Goal: Book appointment/travel/reservation

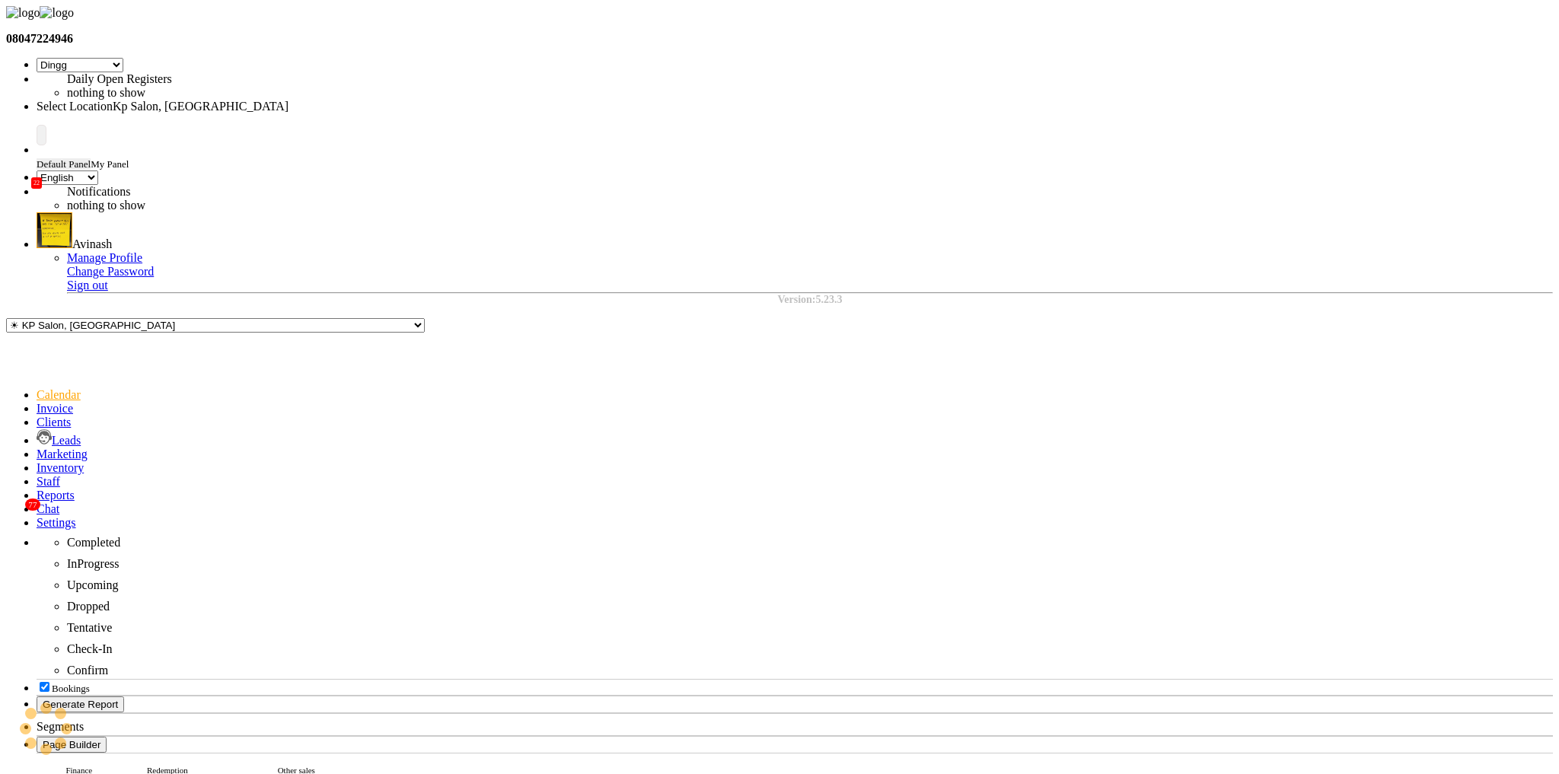
select select "28"
select select "en"
click at [37, 416] on icon at bounding box center [37, 422] width 0 height 13
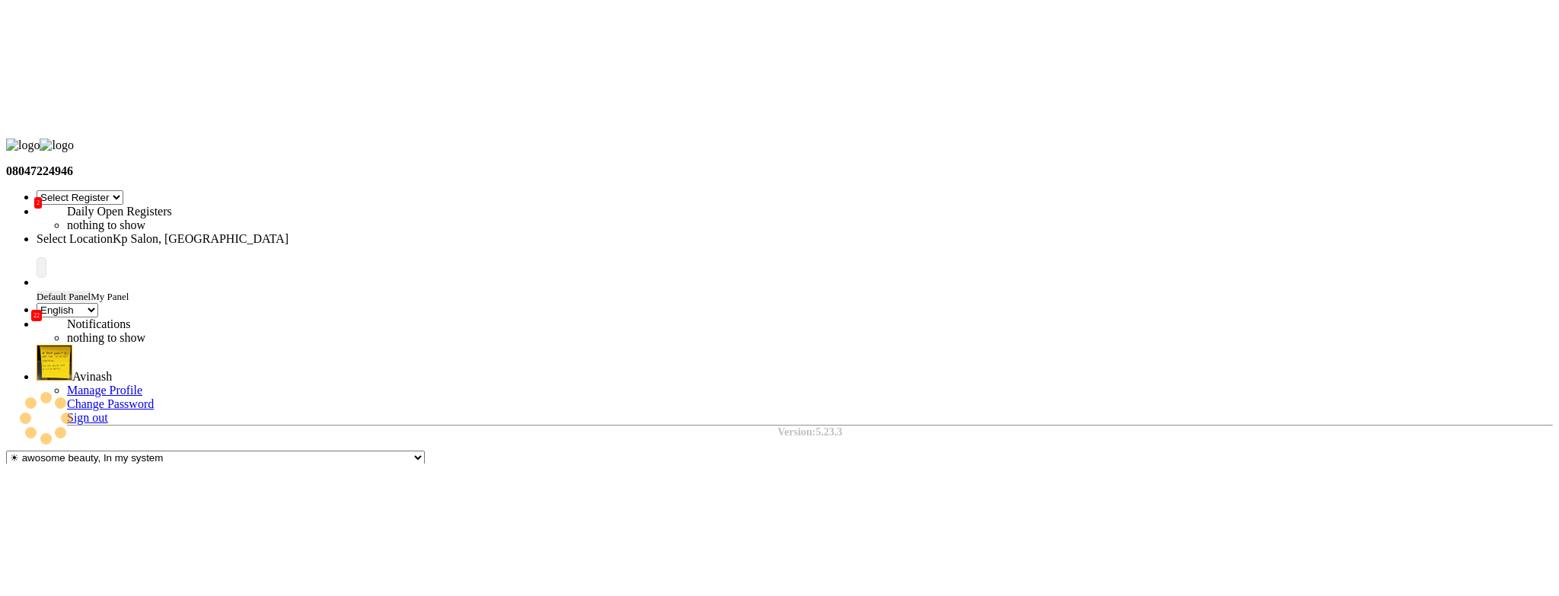
scroll to position [0, 81]
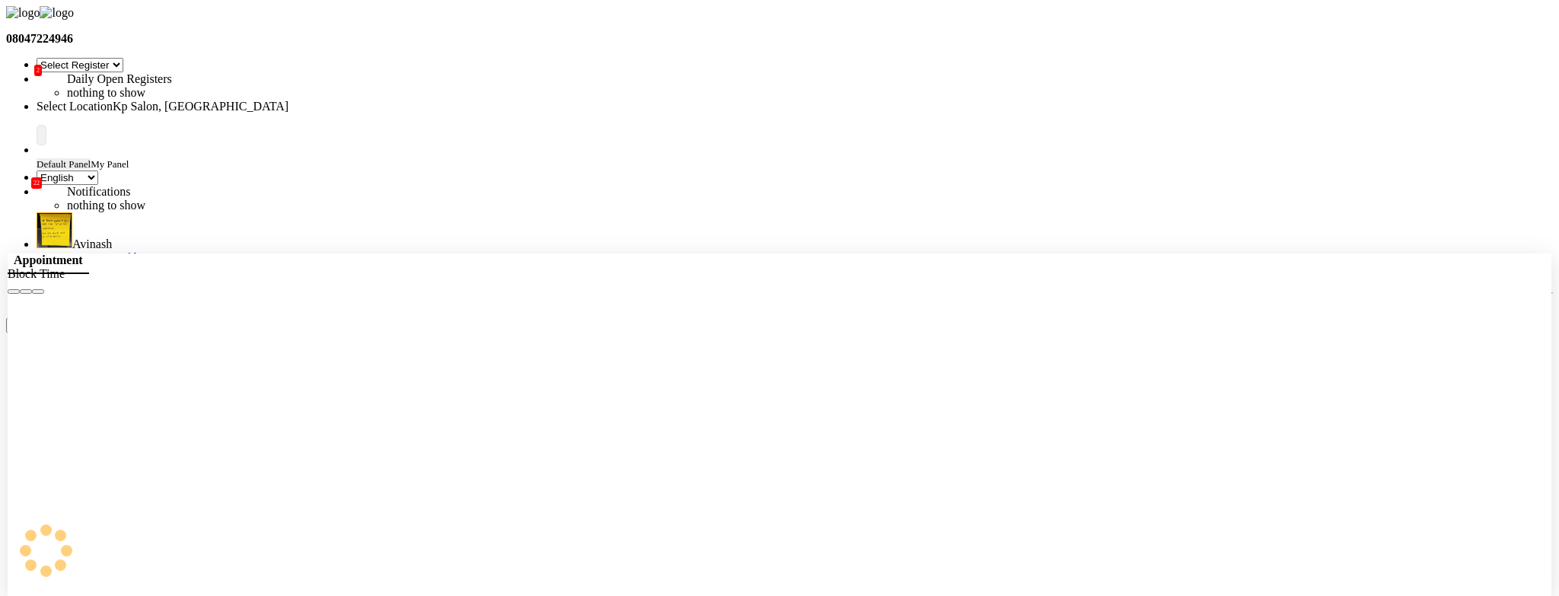
select select "979"
select select "tentative"
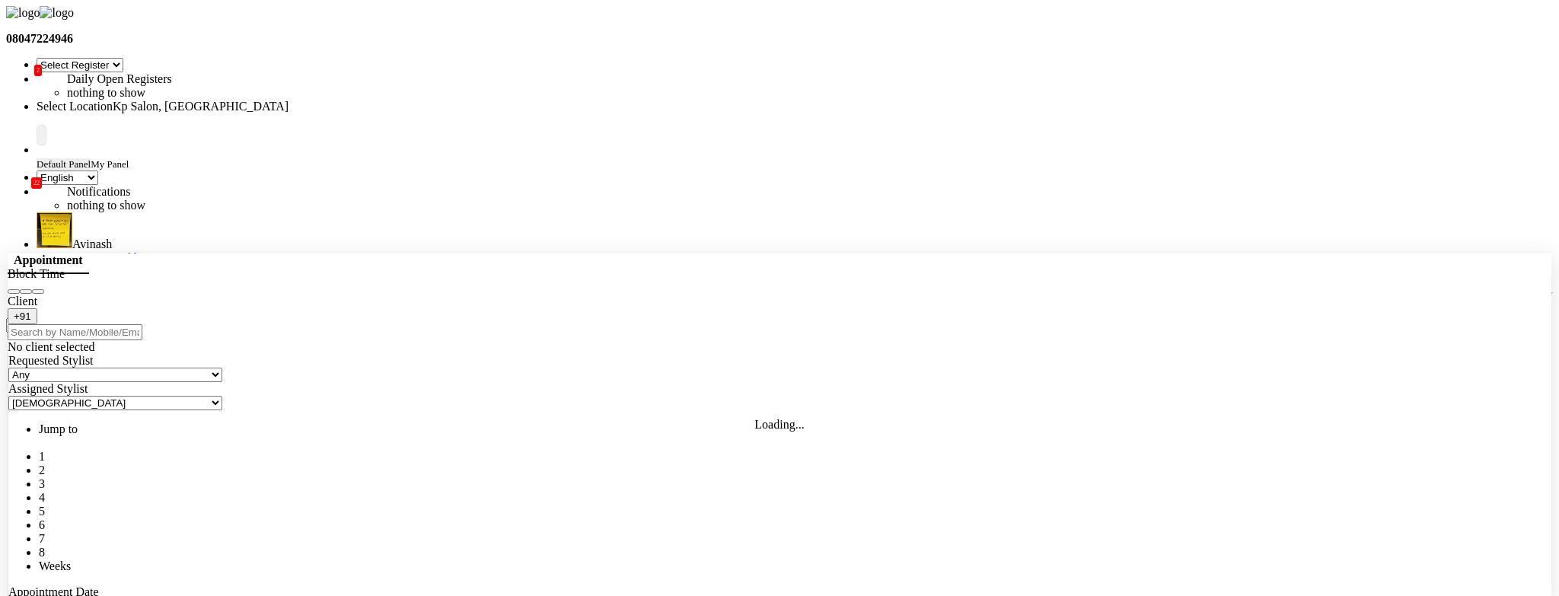
select select "1260"
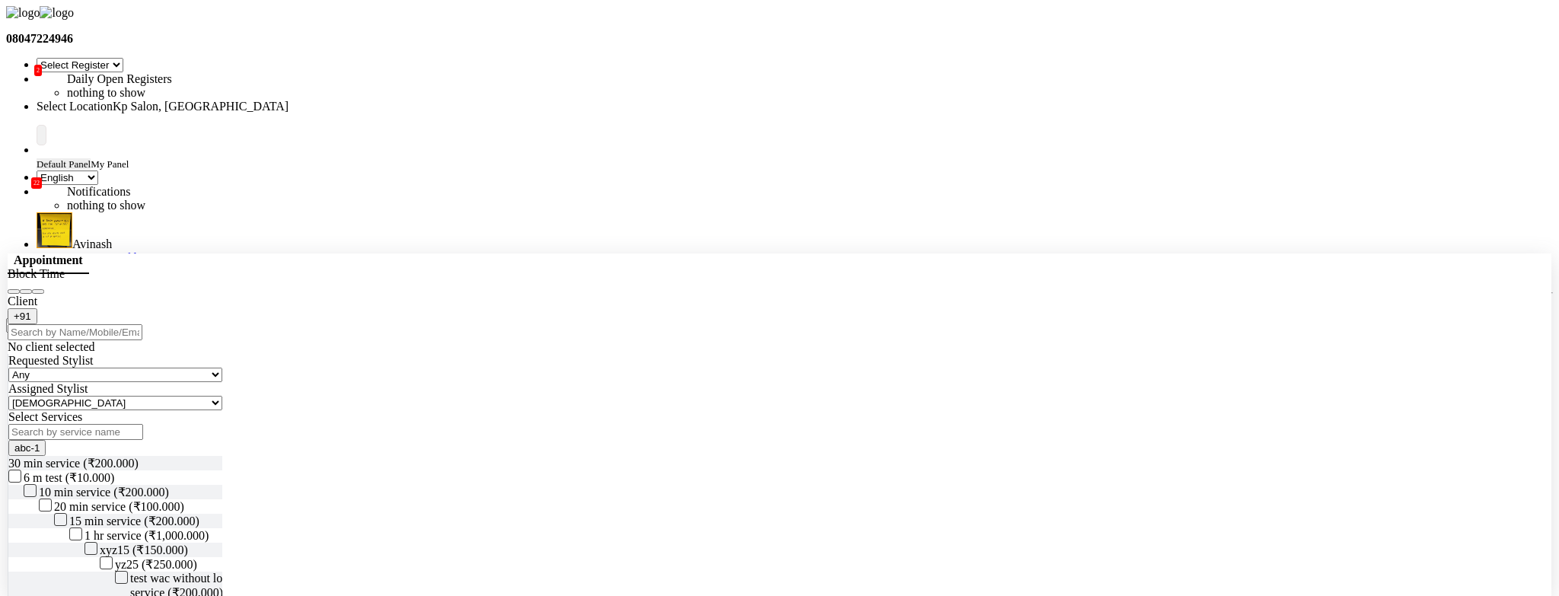
click at [142, 324] on input "text" at bounding box center [75, 332] width 135 height 16
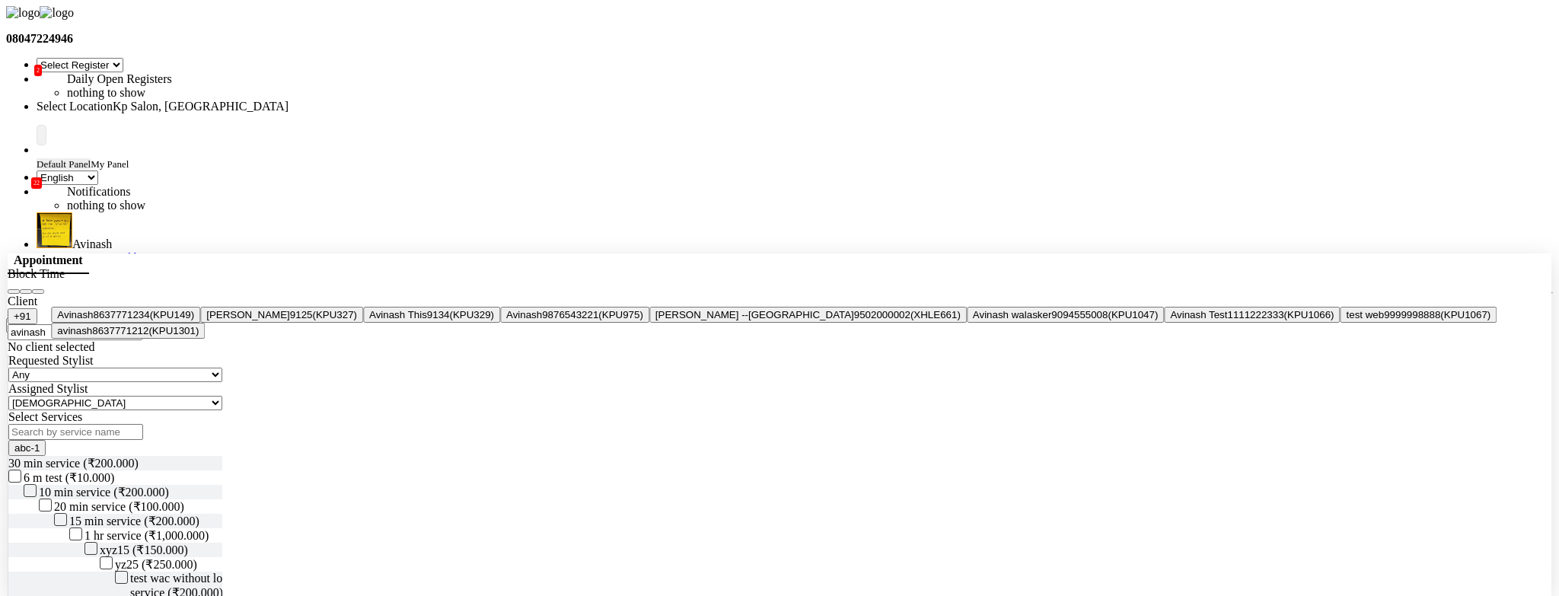
click at [195, 321] on span "(KPU149)" at bounding box center [172, 314] width 45 height 11
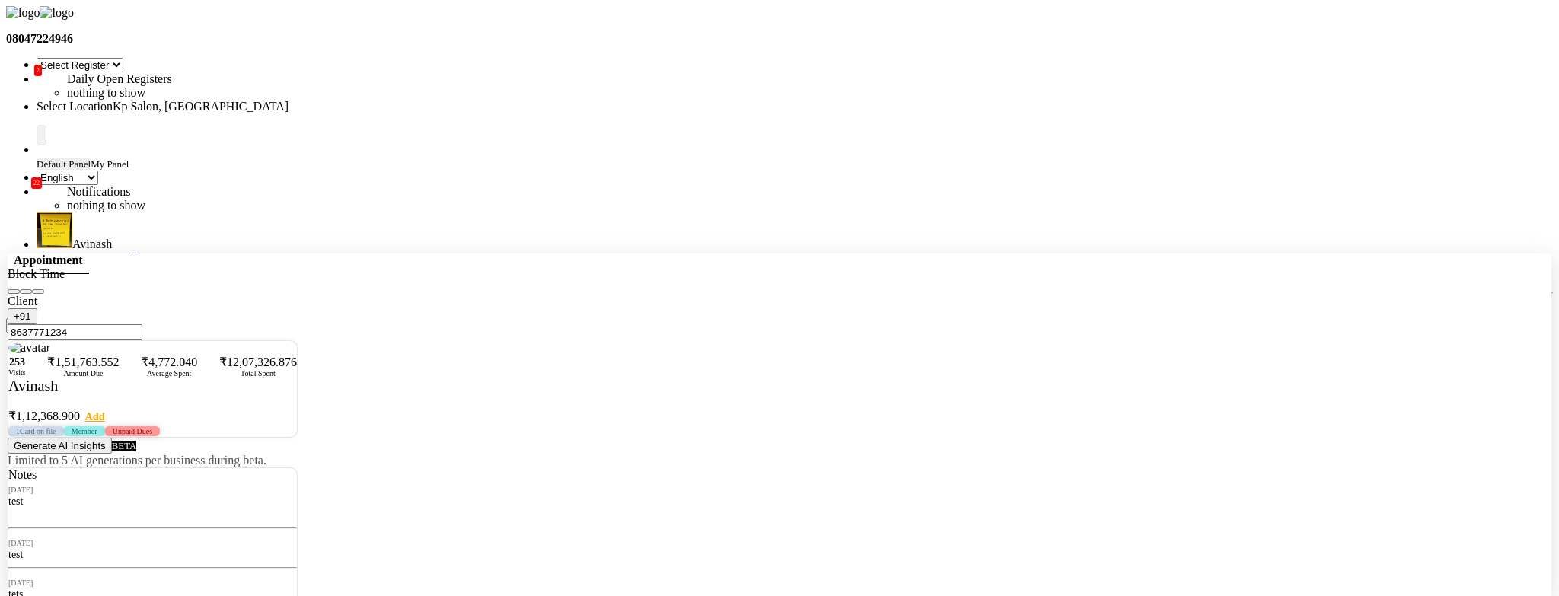
type input "8637771234"
checkbox input "false"
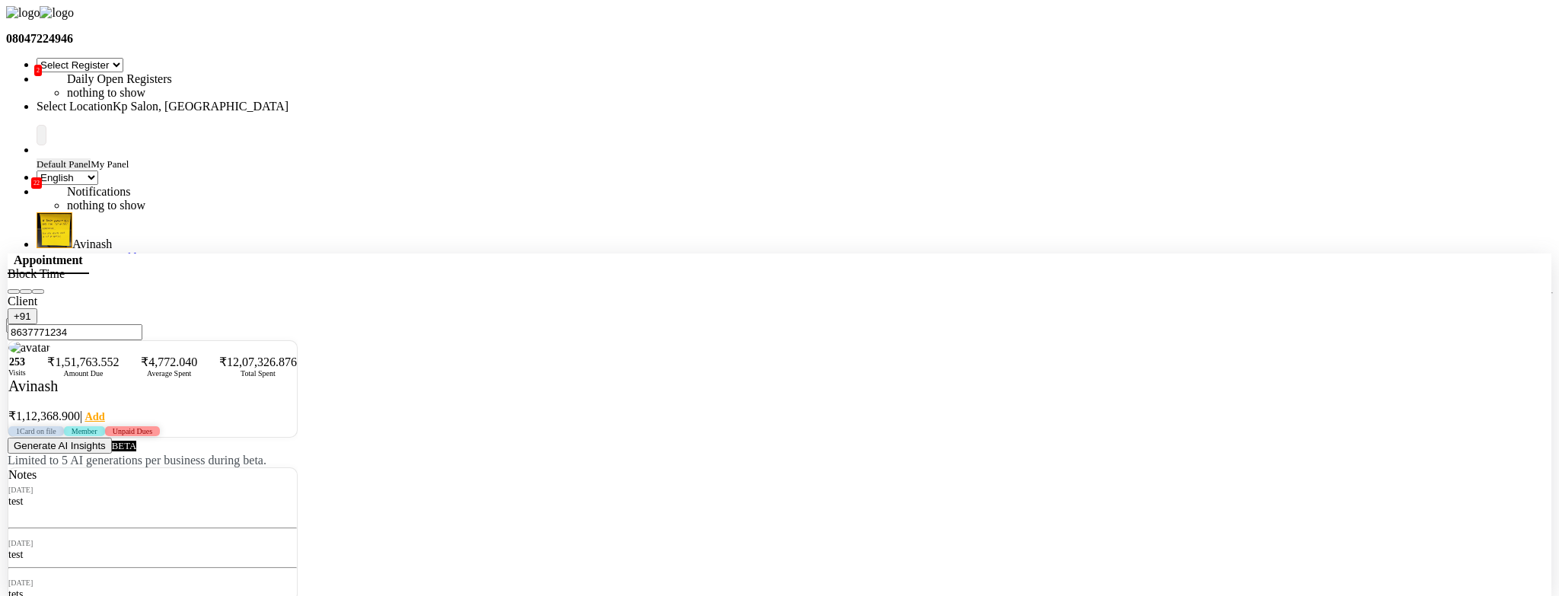
checkbox input "false"
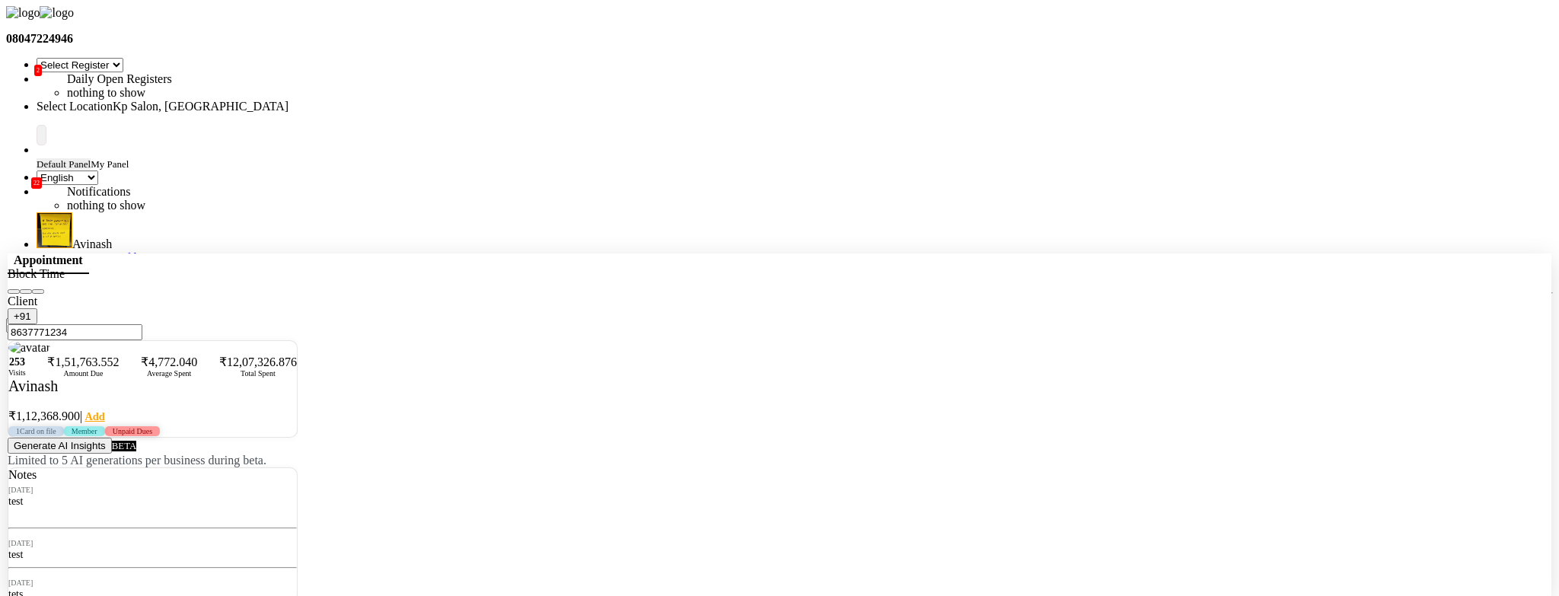
checkbox input "false"
